Goal: Consume media (video, audio)

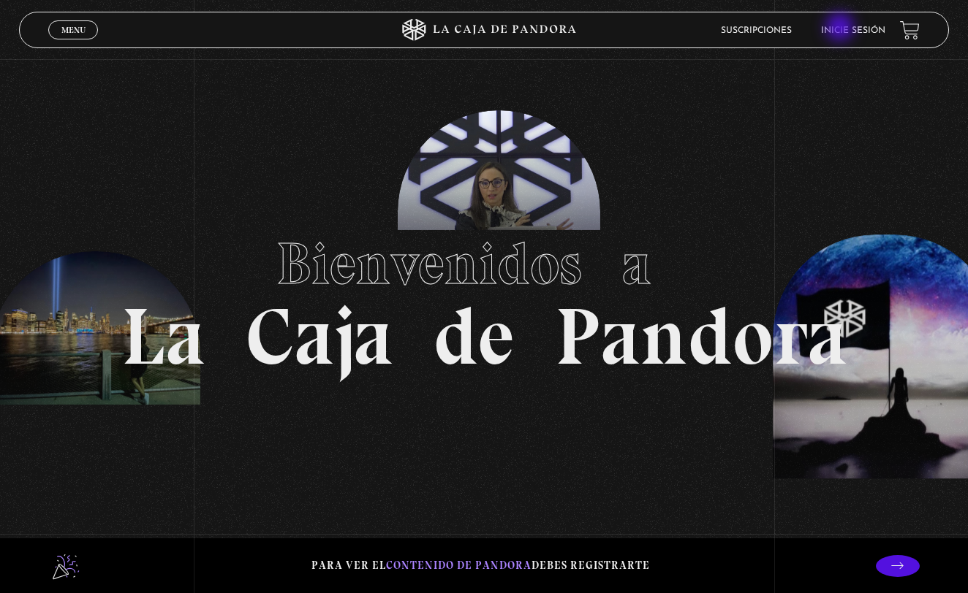
click at [841, 29] on link "Inicie sesión" at bounding box center [853, 30] width 64 height 9
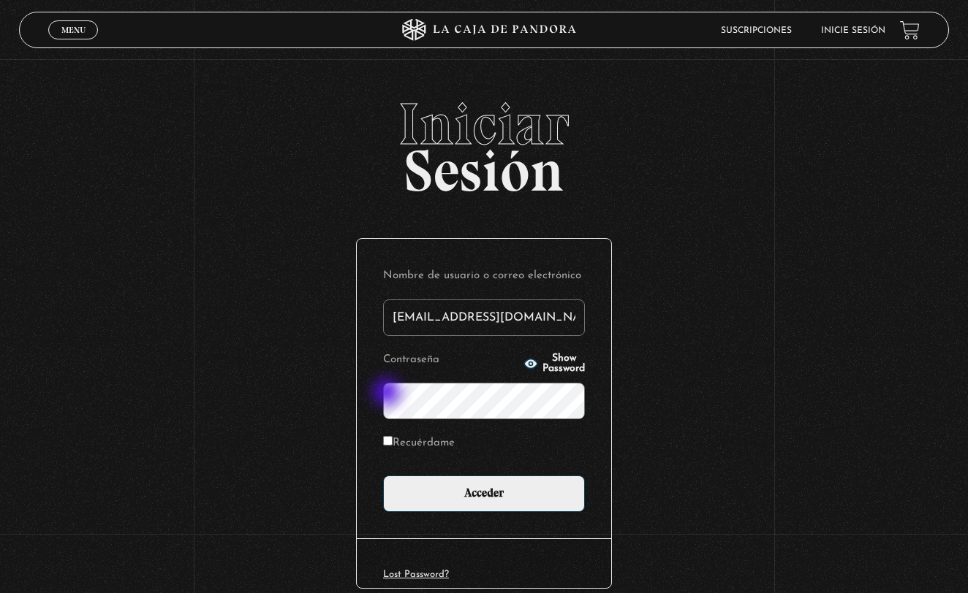
type input "[EMAIL_ADDRESS][DOMAIN_NAME]"
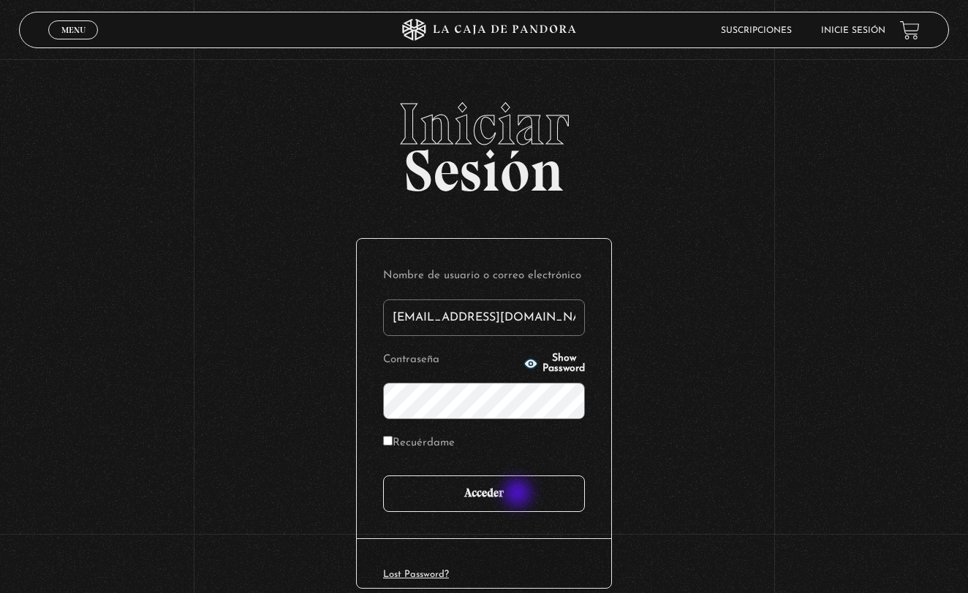
click at [519, 495] on input "Acceder" at bounding box center [484, 494] width 202 height 37
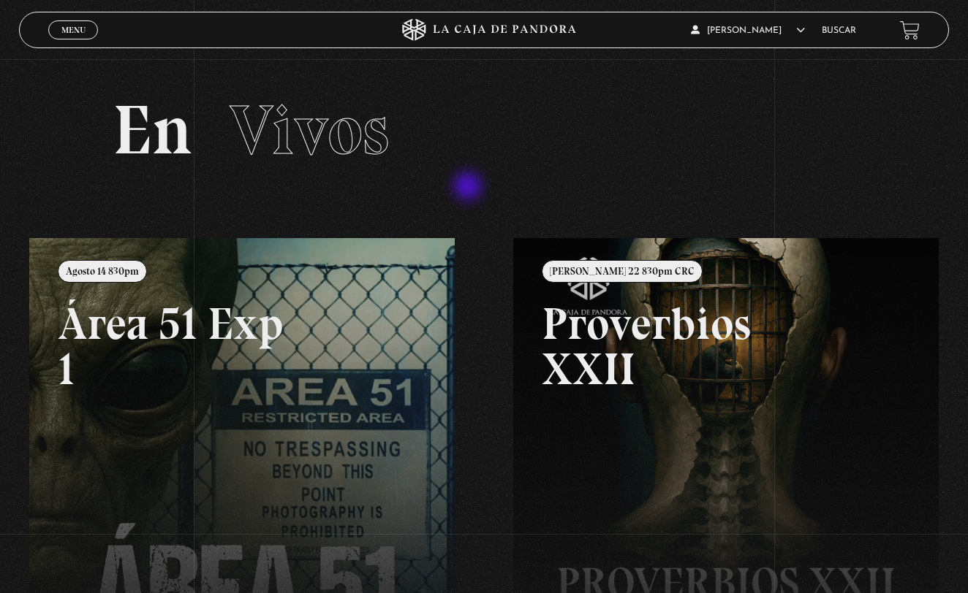
click at [470, 189] on section "En Vivos" at bounding box center [484, 148] width 968 height 179
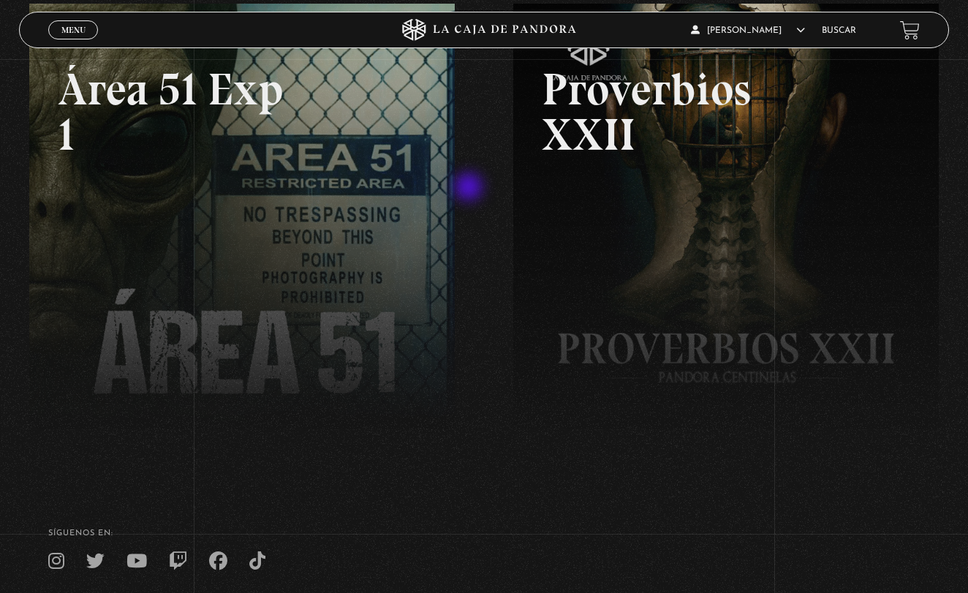
scroll to position [243, 0]
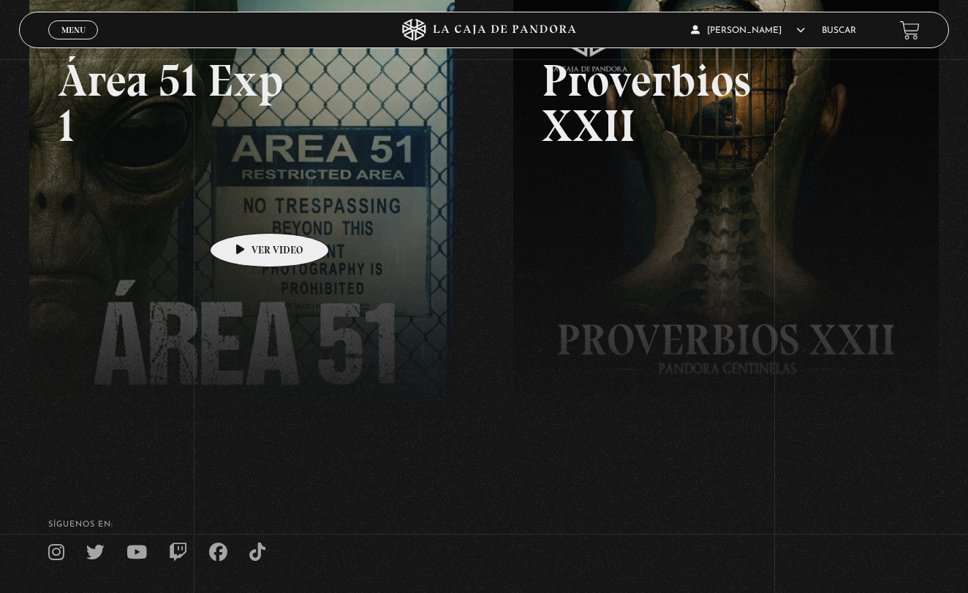
click at [246, 211] on link at bounding box center [513, 291] width 968 height 593
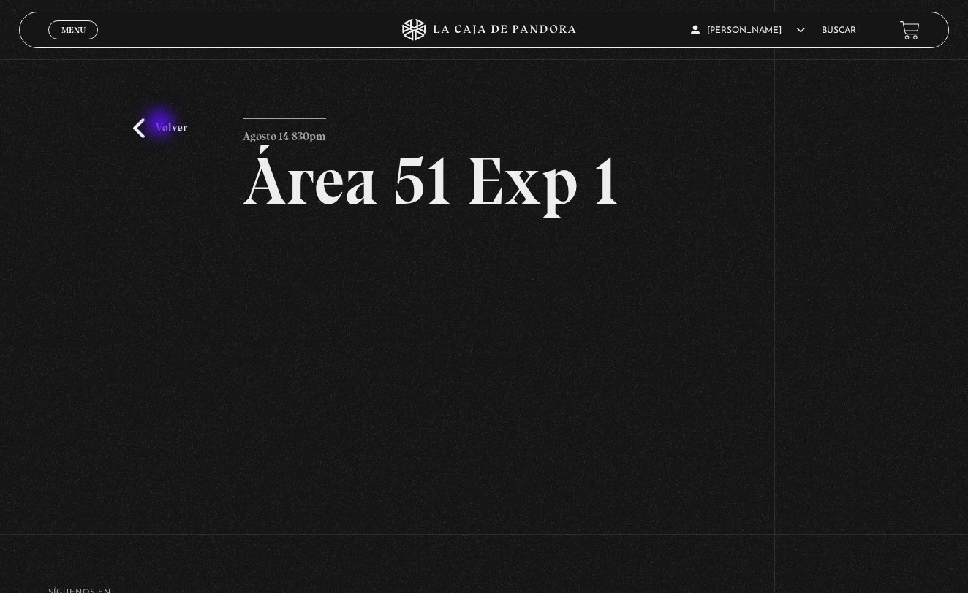
click at [163, 128] on link "Volver" at bounding box center [160, 128] width 54 height 20
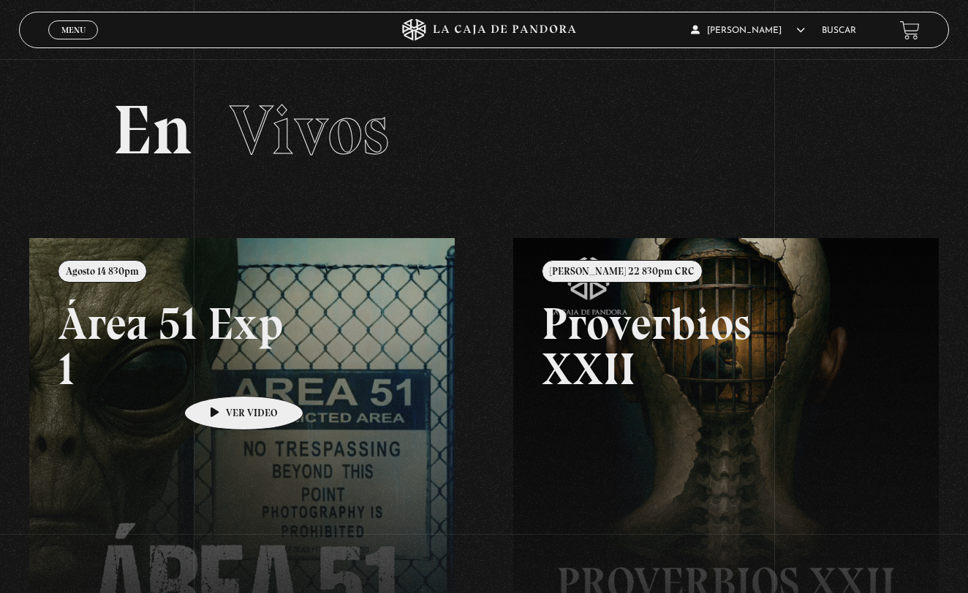
click at [221, 374] on link at bounding box center [513, 534] width 968 height 593
